Goal: Check status: Check status

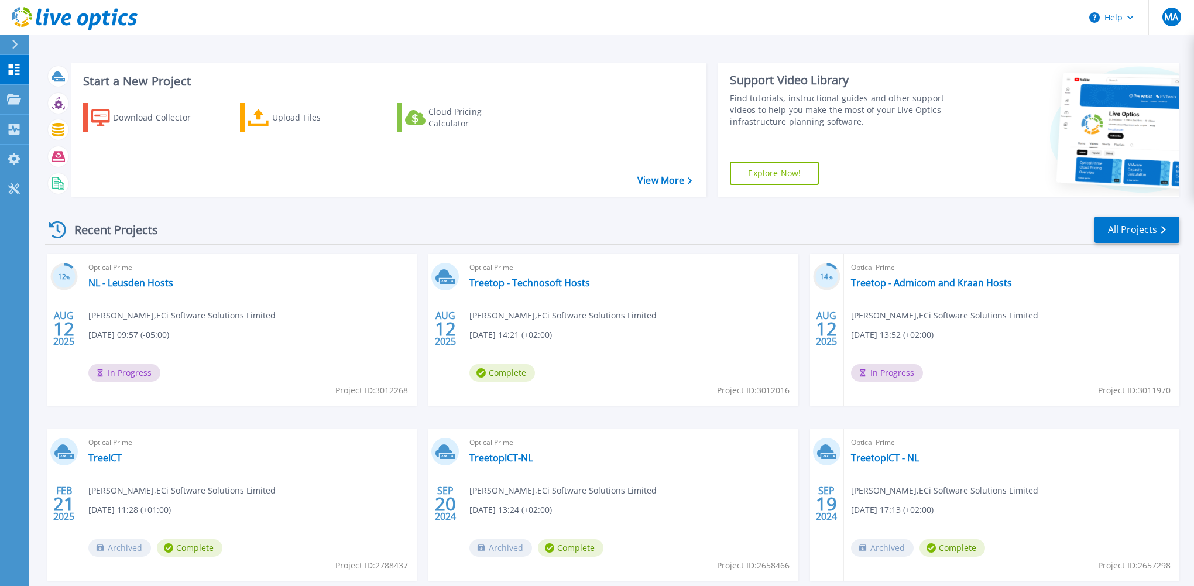
scroll to position [62, 0]
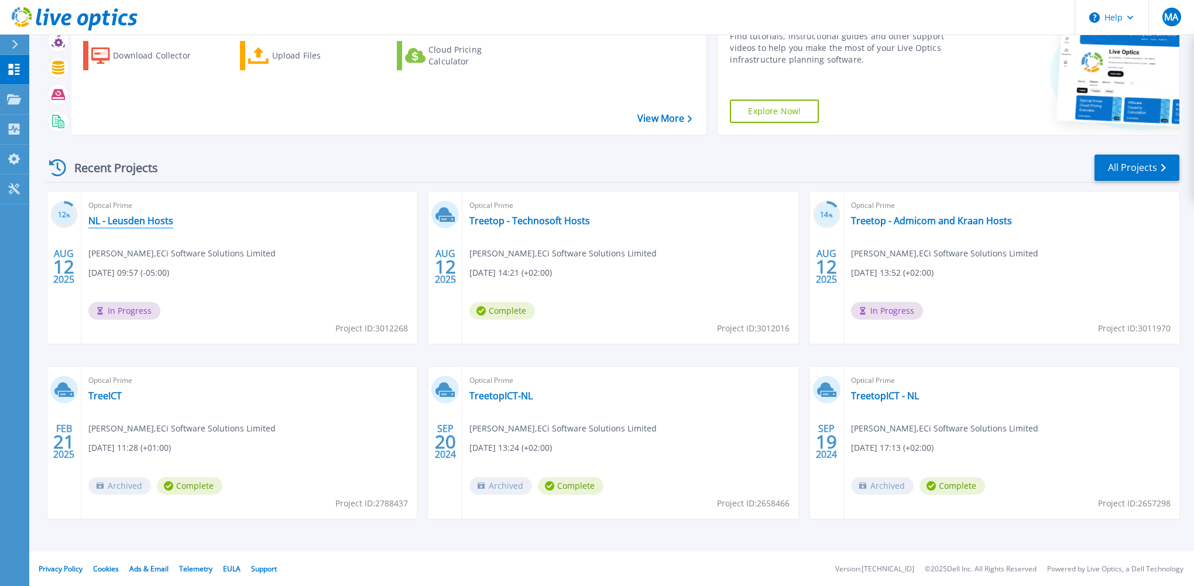
click at [139, 224] on link "NL - Leusden Hosts" at bounding box center [130, 221] width 85 height 12
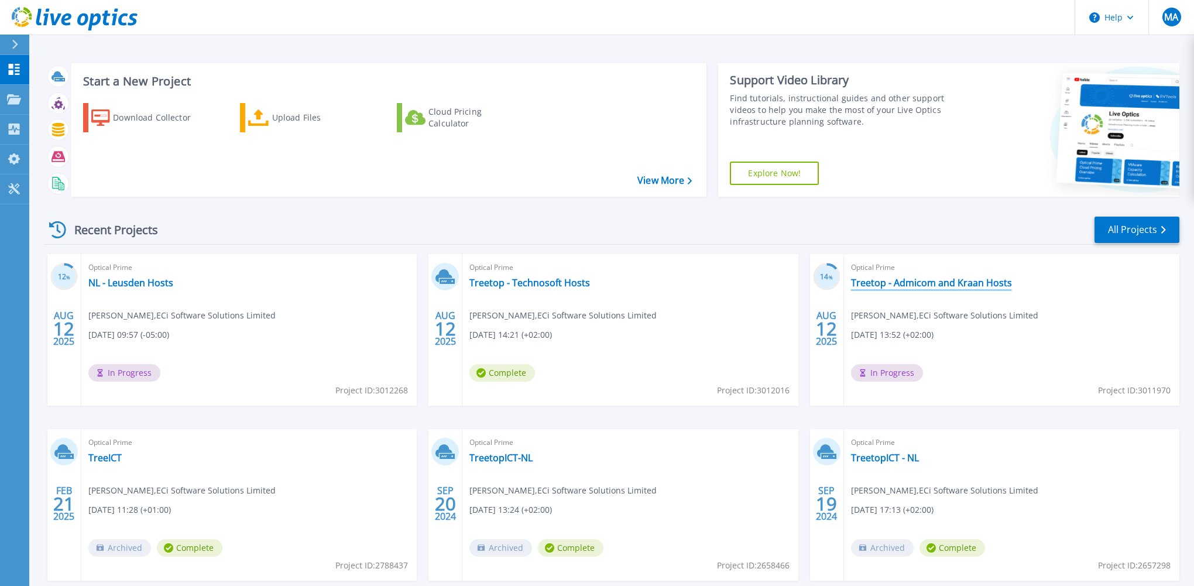
click at [942, 281] on link "Treetop - Admicom and Kraan Hosts" at bounding box center [931, 283] width 161 height 12
